Goal: Find specific page/section: Find specific page/section

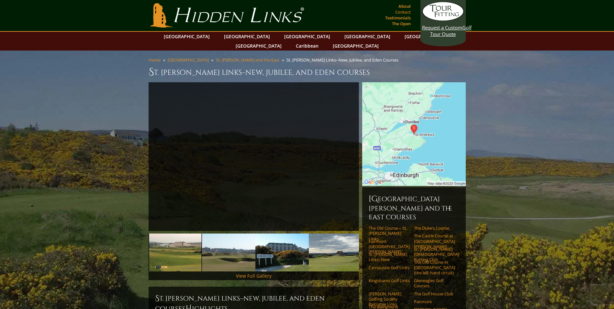
click at [402, 11] on link "Contact" at bounding box center [403, 11] width 19 height 9
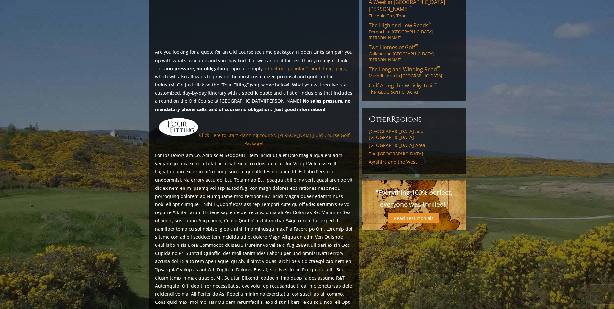
scroll to position [498, 0]
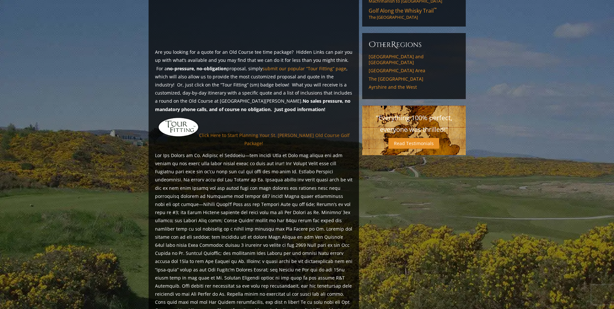
click at [236, 132] on link "Click Here to Start Planning Your St. [PERSON_NAME] Old Course Golf Package!" at bounding box center [274, 139] width 151 height 14
